Goal: Transaction & Acquisition: Download file/media

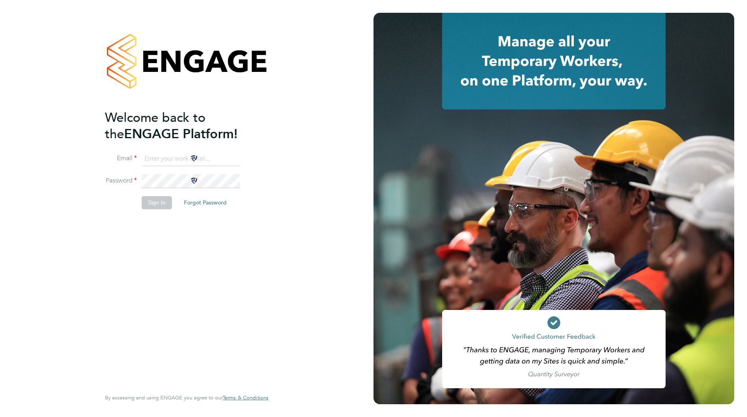
click at [178, 156] on input at bounding box center [191, 159] width 99 height 14
type input "ddarbeau@tso-uk.co.uk"
click at [154, 205] on button "Sign In" at bounding box center [157, 202] width 30 height 13
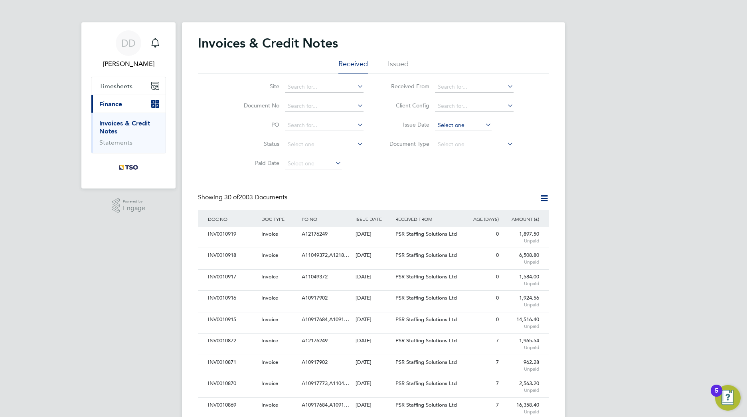
click at [447, 127] on input at bounding box center [463, 125] width 57 height 11
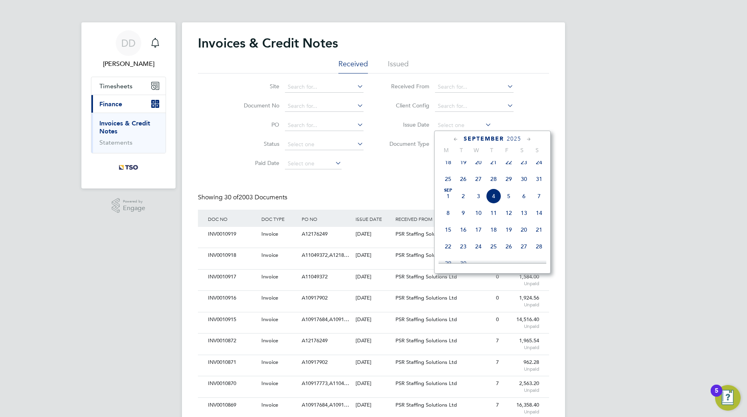
click at [495, 201] on span "4" at bounding box center [493, 195] width 15 height 15
type input "04 Sep 2025"
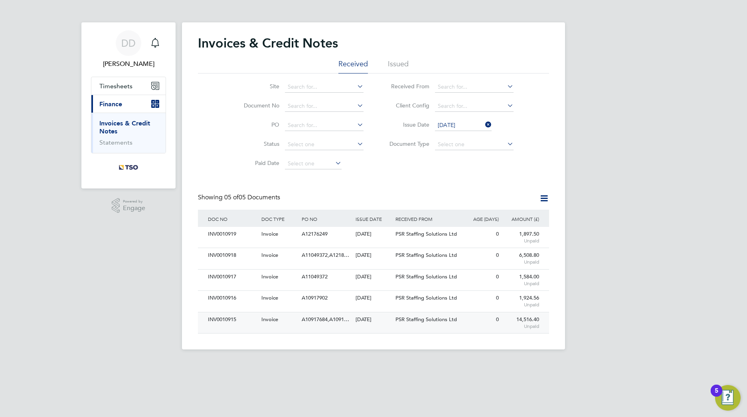
click at [300, 319] on div "A10917684,A1091…" at bounding box center [326, 319] width 53 height 15
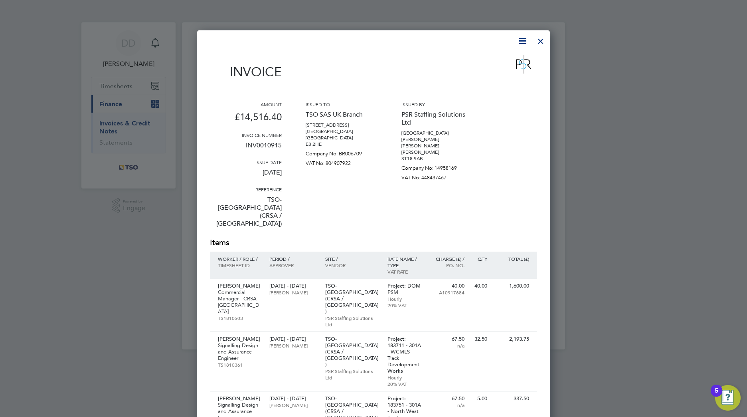
click at [521, 42] on icon at bounding box center [523, 41] width 10 height 10
click at [513, 57] on li "Download Invoice" at bounding box center [498, 59] width 55 height 11
click at [239, 283] on p "Ian Hutchinson" at bounding box center [240, 286] width 44 height 6
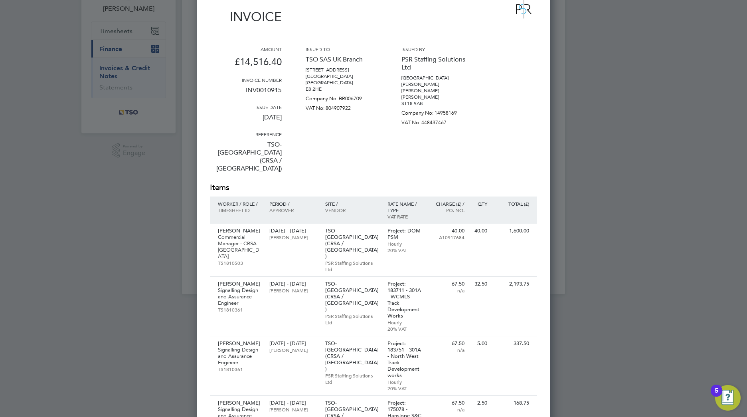
scroll to position [160, 0]
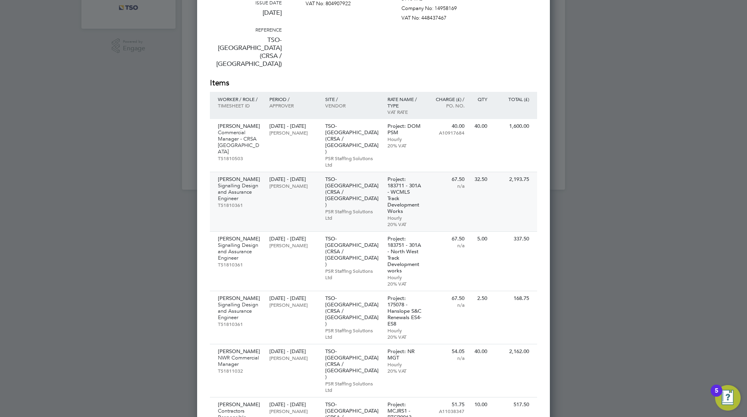
click at [232, 176] on p "Malcolm Devereux" at bounding box center [240, 179] width 44 height 6
click at [232, 236] on p "Malcolm Devereux" at bounding box center [240, 239] width 44 height 6
click at [222, 295] on p "Malcolm Devereux" at bounding box center [240, 298] width 44 height 6
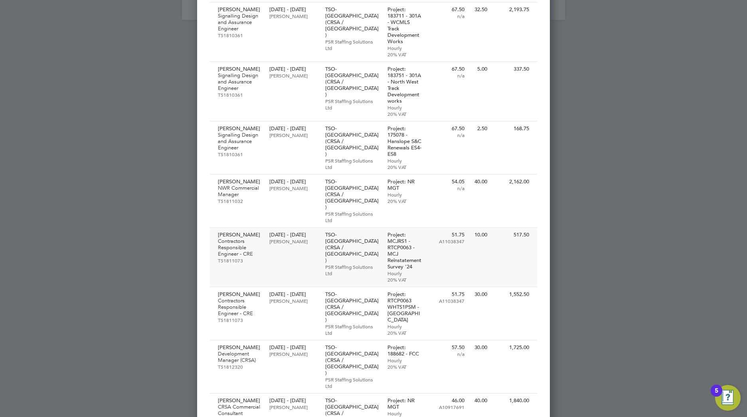
scroll to position [359, 0]
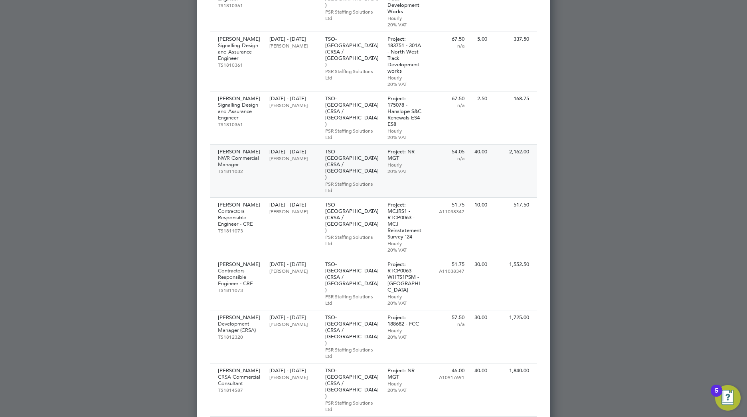
click at [245, 149] on p "Rajesh Panjabi" at bounding box center [240, 152] width 44 height 6
click at [251, 202] on p "Robert Broadhurst" at bounding box center [240, 205] width 44 height 6
click at [258, 261] on p "Robert Broadhurst" at bounding box center [240, 264] width 44 height 6
click at [247, 314] on p "Wilhelmus Slaats" at bounding box center [240, 317] width 44 height 6
click at [235, 367] on p "Paul White" at bounding box center [240, 370] width 44 height 6
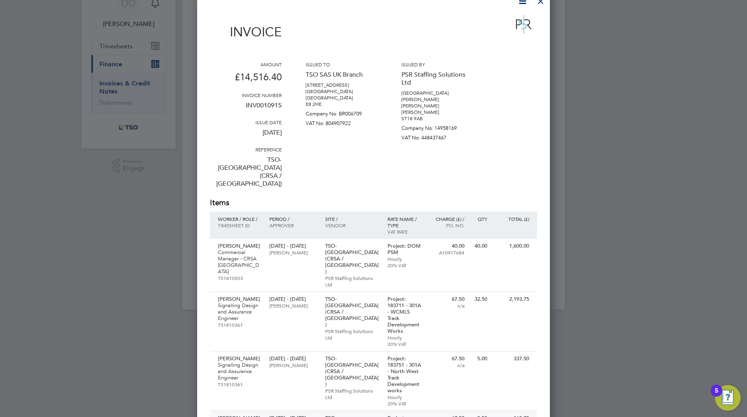
scroll to position [0, 0]
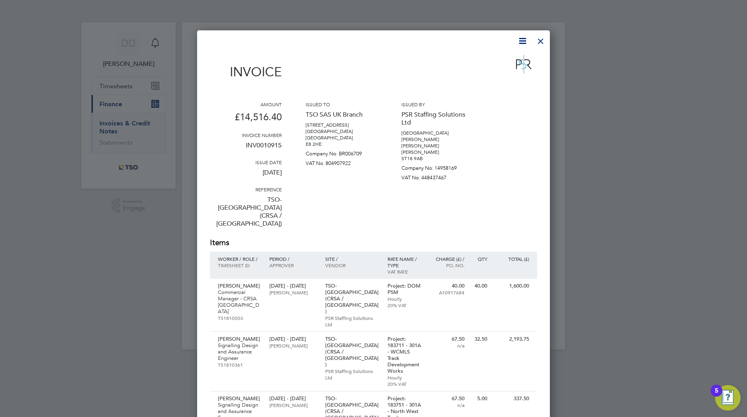
click at [541, 41] on div at bounding box center [541, 39] width 14 height 14
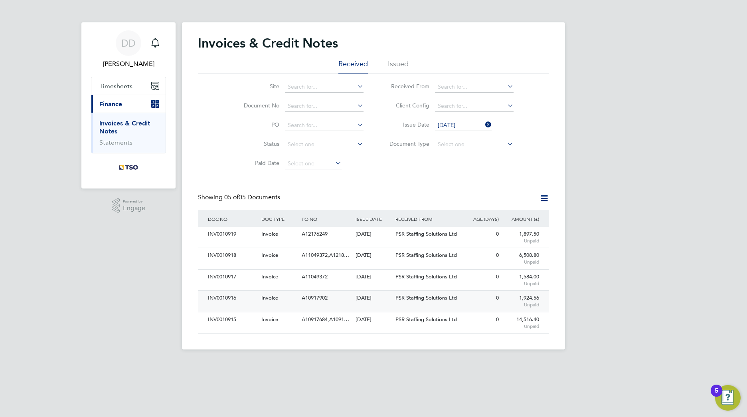
click at [302, 305] on div "A10917902" at bounding box center [326, 298] width 53 height 15
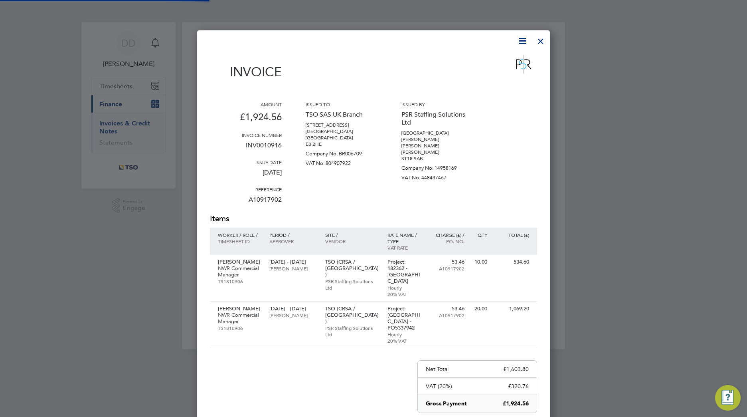
scroll to position [471, 353]
click at [521, 42] on icon at bounding box center [523, 41] width 10 height 10
click at [507, 60] on li "Download Invoice" at bounding box center [498, 59] width 55 height 11
click at [224, 262] on p "Jack Milne" at bounding box center [240, 262] width 44 height 6
click at [228, 305] on p "Jack Milne" at bounding box center [240, 308] width 44 height 6
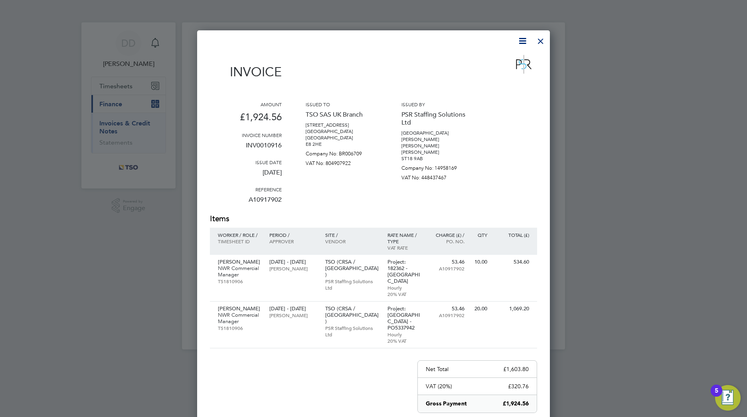
click at [539, 44] on div at bounding box center [541, 39] width 14 height 14
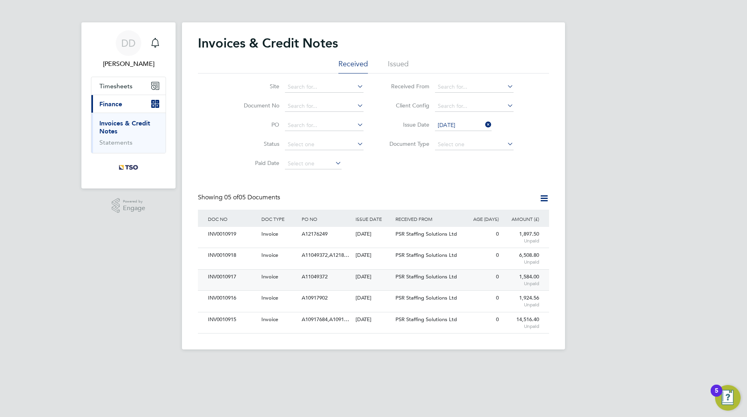
click at [342, 280] on div "A11049372" at bounding box center [326, 276] width 53 height 15
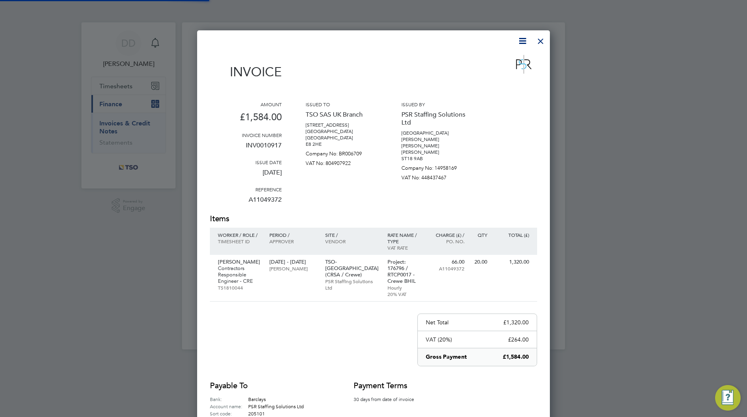
scroll to position [438, 353]
click at [521, 40] on icon at bounding box center [523, 41] width 10 height 10
click at [512, 59] on li "Download Invoice" at bounding box center [498, 59] width 55 height 11
click at [236, 259] on p "Mark Mellis" at bounding box center [240, 262] width 44 height 6
click at [540, 39] on div at bounding box center [541, 39] width 14 height 14
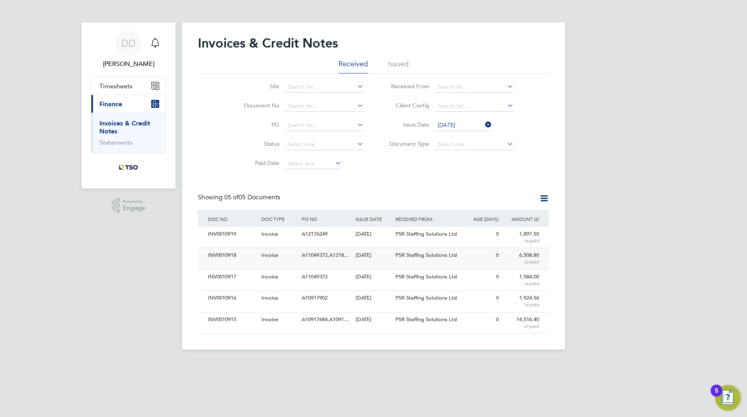
click at [287, 262] on div "Invoice" at bounding box center [279, 255] width 40 height 15
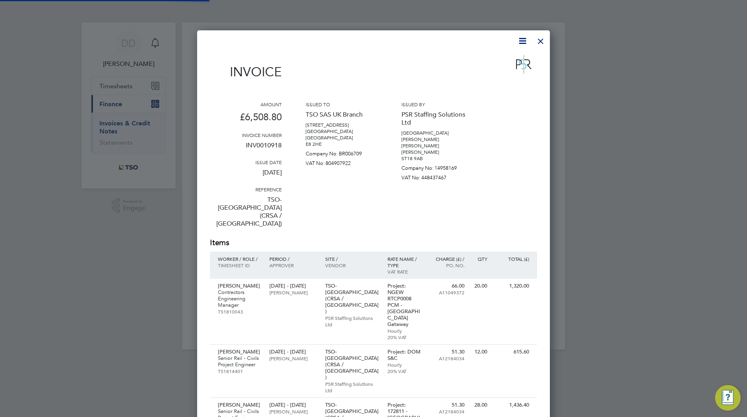
scroll to position [632, 353]
click at [522, 42] on icon at bounding box center [523, 41] width 10 height 10
click at [513, 60] on li "Download Invoice" at bounding box center [498, 59] width 55 height 11
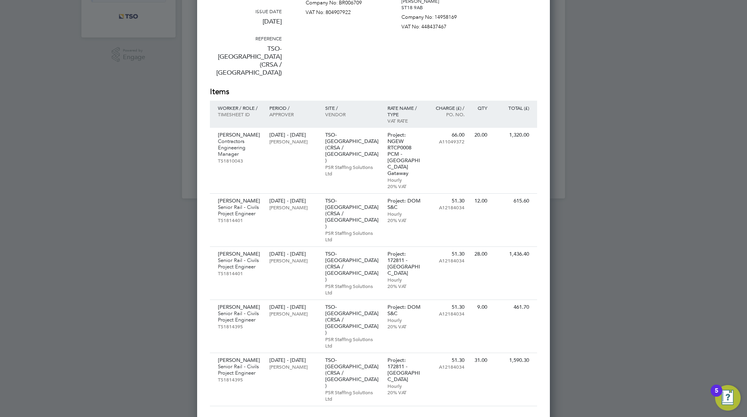
scroll to position [160, 0]
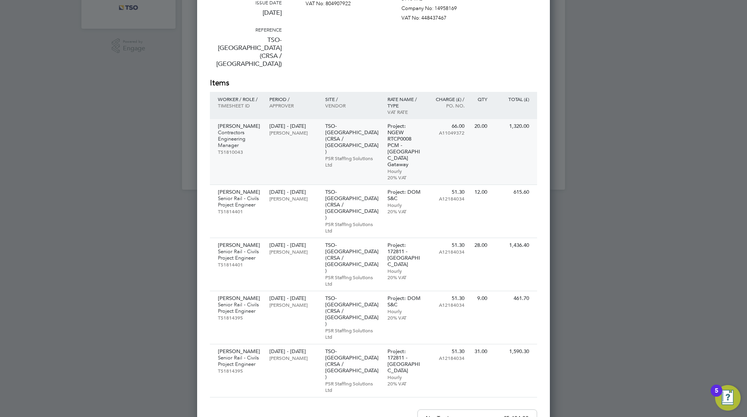
click at [228, 123] on p "Mark Mellis" at bounding box center [240, 126] width 44 height 6
click at [236, 189] on p "Rhys Lewis" at bounding box center [240, 192] width 44 height 6
click at [239, 242] on p "Rhys Lewis" at bounding box center [240, 245] width 44 height 6
click at [238, 295] on p "Rhys Lewis" at bounding box center [240, 298] width 44 height 6
click at [235, 348] on p "Rhys Lewis" at bounding box center [240, 351] width 44 height 6
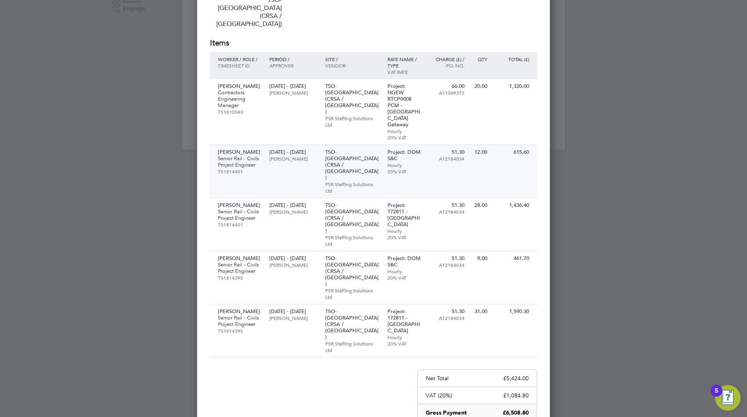
scroll to position [0, 0]
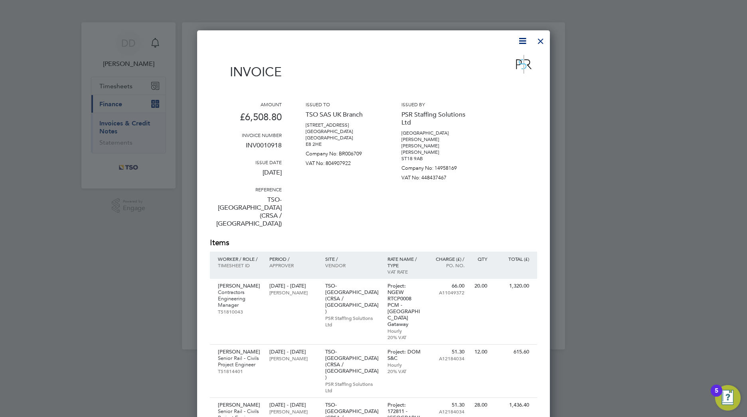
click at [539, 41] on div at bounding box center [541, 39] width 14 height 14
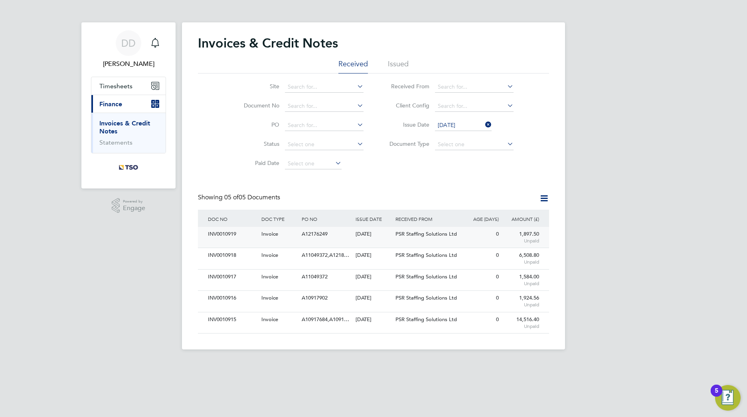
click at [357, 232] on div "04 Sep 2025" at bounding box center [374, 234] width 40 height 15
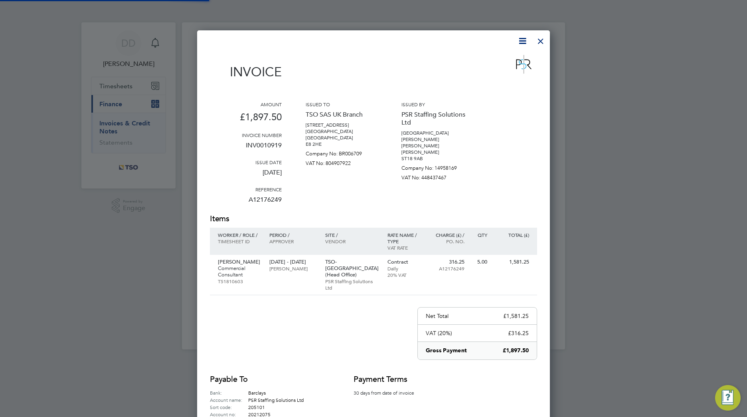
scroll to position [425, 353]
click at [523, 40] on icon at bounding box center [523, 41] width 10 height 10
click at [511, 59] on li "Download Invoice" at bounding box center [498, 59] width 55 height 11
click at [240, 259] on p "Taylor Fisher" at bounding box center [240, 262] width 44 height 6
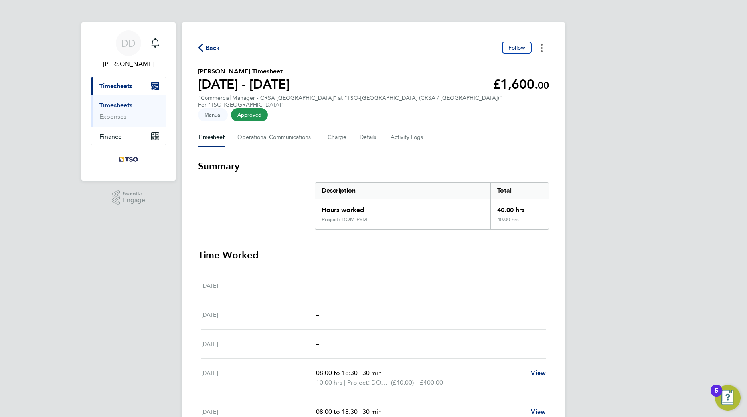
click at [541, 49] on button "Timesheets Menu" at bounding box center [542, 48] width 14 height 12
click at [527, 65] on link "Download timesheet" at bounding box center [502, 65] width 96 height 16
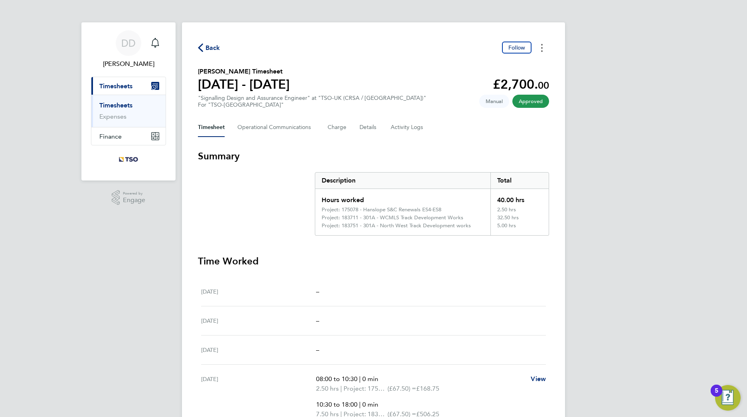
click at [544, 48] on button "Timesheets Menu" at bounding box center [542, 48] width 14 height 12
click at [528, 64] on link "Download timesheet" at bounding box center [502, 65] width 96 height 16
click at [544, 48] on button "Timesheets Menu" at bounding box center [542, 48] width 14 height 12
click at [526, 67] on link "Download timesheet" at bounding box center [502, 65] width 96 height 16
click at [540, 49] on button "Timesheets Menu" at bounding box center [542, 48] width 14 height 12
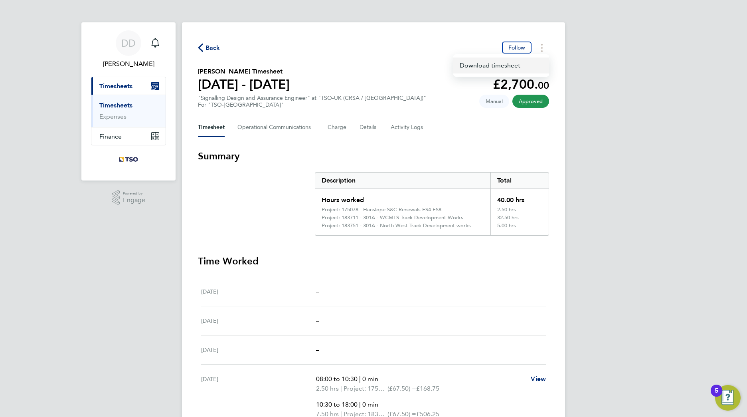
click at [530, 65] on link "Download timesheet" at bounding box center [502, 65] width 96 height 16
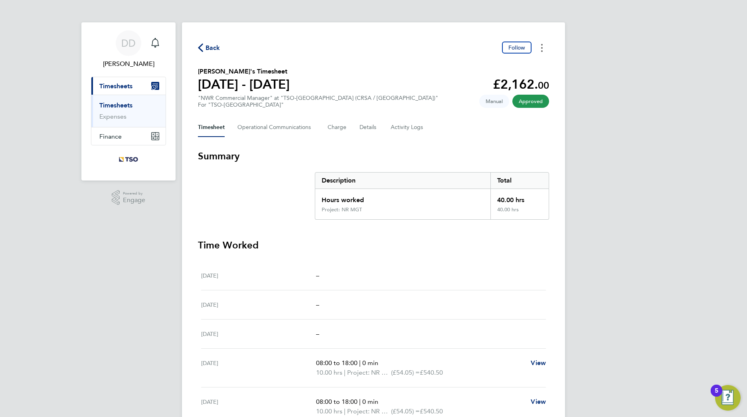
click at [543, 49] on button "Timesheets Menu" at bounding box center [542, 48] width 14 height 12
click at [534, 64] on link "Download timesheet" at bounding box center [502, 65] width 96 height 16
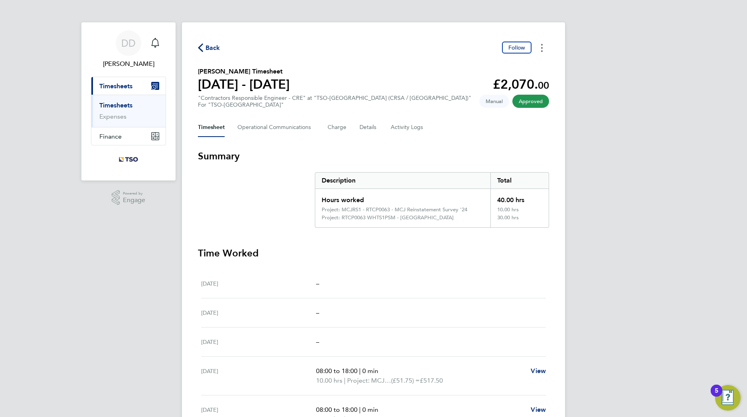
click at [542, 49] on icon "Timesheets Menu" at bounding box center [542, 48] width 2 height 8
click at [531, 65] on link "Download timesheet" at bounding box center [502, 65] width 96 height 16
click at [541, 49] on icon "Timesheets Menu" at bounding box center [542, 48] width 2 height 8
click at [531, 64] on link "Download timesheet" at bounding box center [502, 65] width 96 height 16
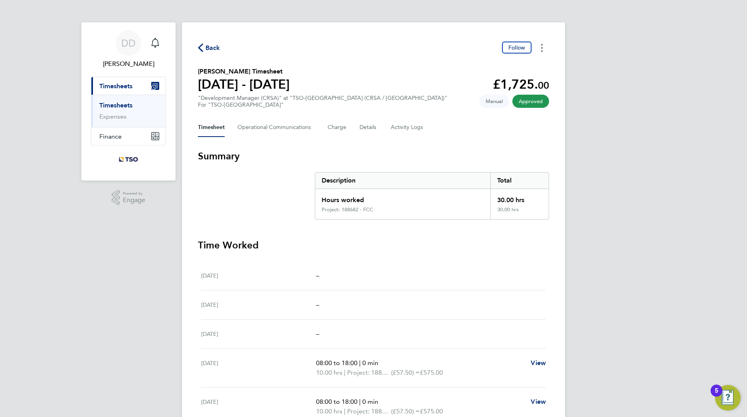
click at [543, 49] on button "Timesheets Menu" at bounding box center [542, 48] width 14 height 12
click at [533, 63] on link "Download timesheet" at bounding box center [502, 65] width 96 height 16
click at [542, 50] on icon "Timesheets Menu" at bounding box center [542, 48] width 2 height 8
click at [525, 66] on link "Download timesheet" at bounding box center [502, 65] width 96 height 16
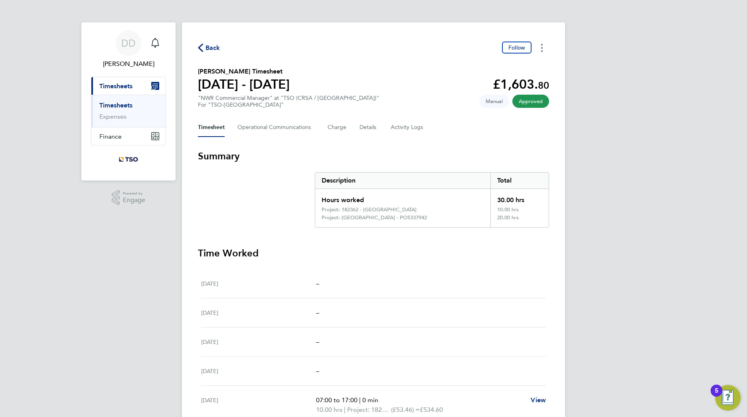
click at [542, 49] on icon "Timesheets Menu" at bounding box center [542, 48] width 2 height 8
click at [532, 64] on link "Download timesheet" at bounding box center [502, 65] width 96 height 16
click at [542, 50] on icon "Timesheets Menu" at bounding box center [542, 48] width 2 height 8
click at [533, 66] on link "Download timesheet" at bounding box center [502, 65] width 96 height 16
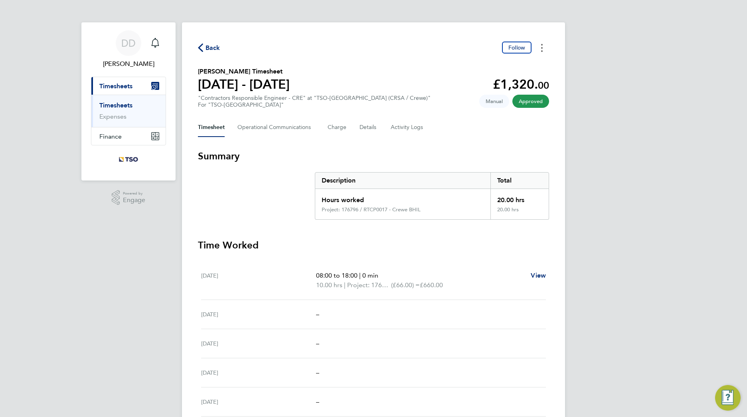
drag, startPoint x: 543, startPoint y: 47, endPoint x: 541, endPoint y: 54, distance: 7.1
click at [543, 48] on button "Timesheets Menu" at bounding box center [542, 48] width 14 height 12
click at [533, 63] on link "Download timesheet" at bounding box center [502, 65] width 96 height 16
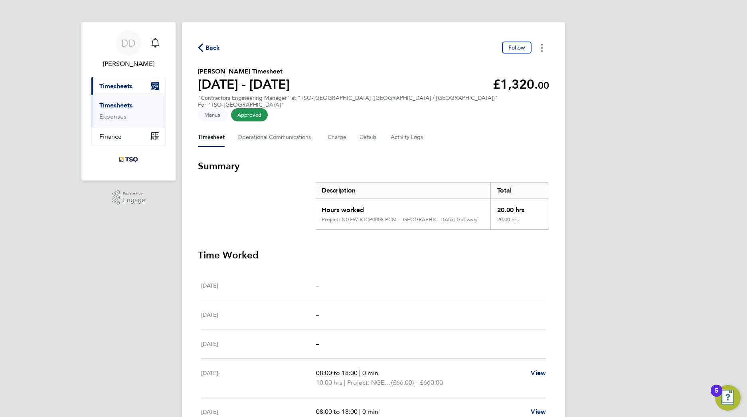
click at [542, 50] on icon "Timesheets Menu" at bounding box center [542, 48] width 2 height 8
click at [537, 62] on link "Download timesheet" at bounding box center [502, 65] width 96 height 16
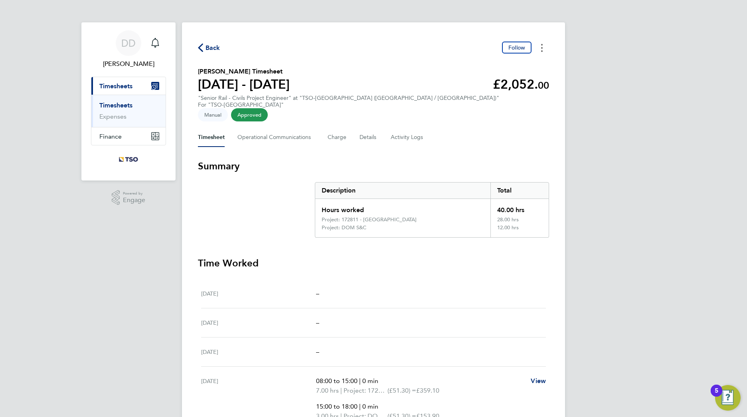
click at [542, 51] on circle "Timesheets Menu" at bounding box center [542, 51] width 2 height 2
click at [537, 64] on link "Download timesheet" at bounding box center [502, 65] width 96 height 16
click at [541, 48] on icon "Timesheets Menu" at bounding box center [542, 48] width 2 height 8
click at [533, 64] on link "Download timesheet" at bounding box center [502, 65] width 96 height 16
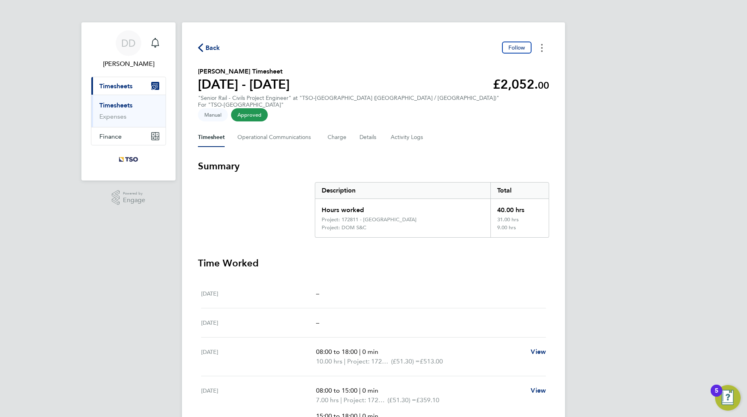
click at [543, 49] on button "Timesheets Menu" at bounding box center [542, 48] width 14 height 12
click at [529, 65] on link "Download timesheet" at bounding box center [502, 65] width 96 height 16
click at [541, 47] on icon "Timesheets Menu" at bounding box center [542, 48] width 2 height 8
click at [534, 61] on link "Download timesheet" at bounding box center [502, 65] width 96 height 16
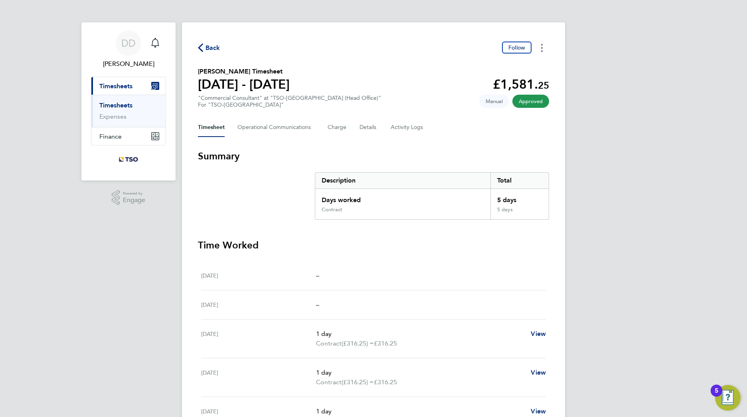
click at [542, 48] on circle "Timesheets Menu" at bounding box center [542, 48] width 2 height 2
click at [529, 62] on link "Download timesheet" at bounding box center [502, 65] width 96 height 16
